Goal: Navigation & Orientation: Go to known website

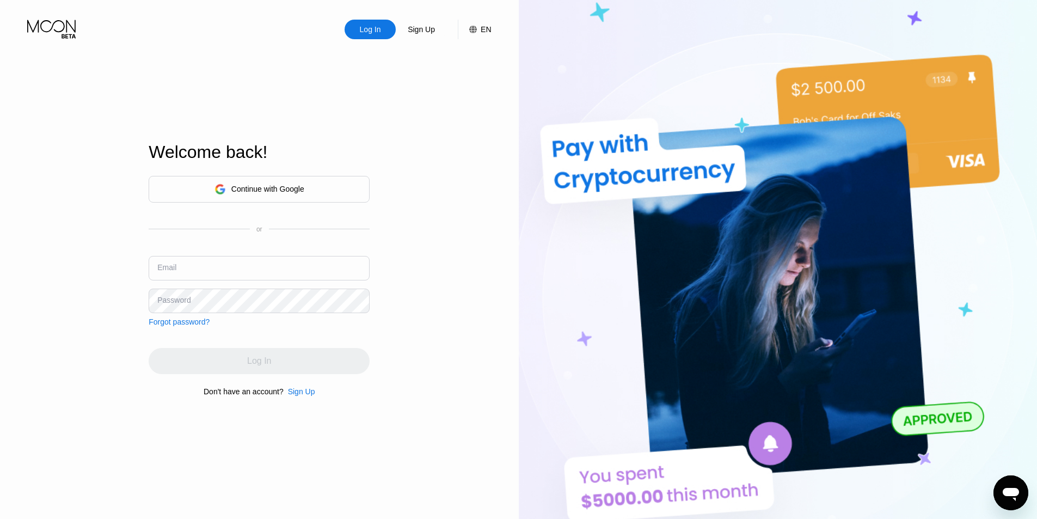
click at [293, 184] on div "Continue with Google" at bounding box center [267, 188] width 73 height 9
